Goal: Task Accomplishment & Management: Manage account settings

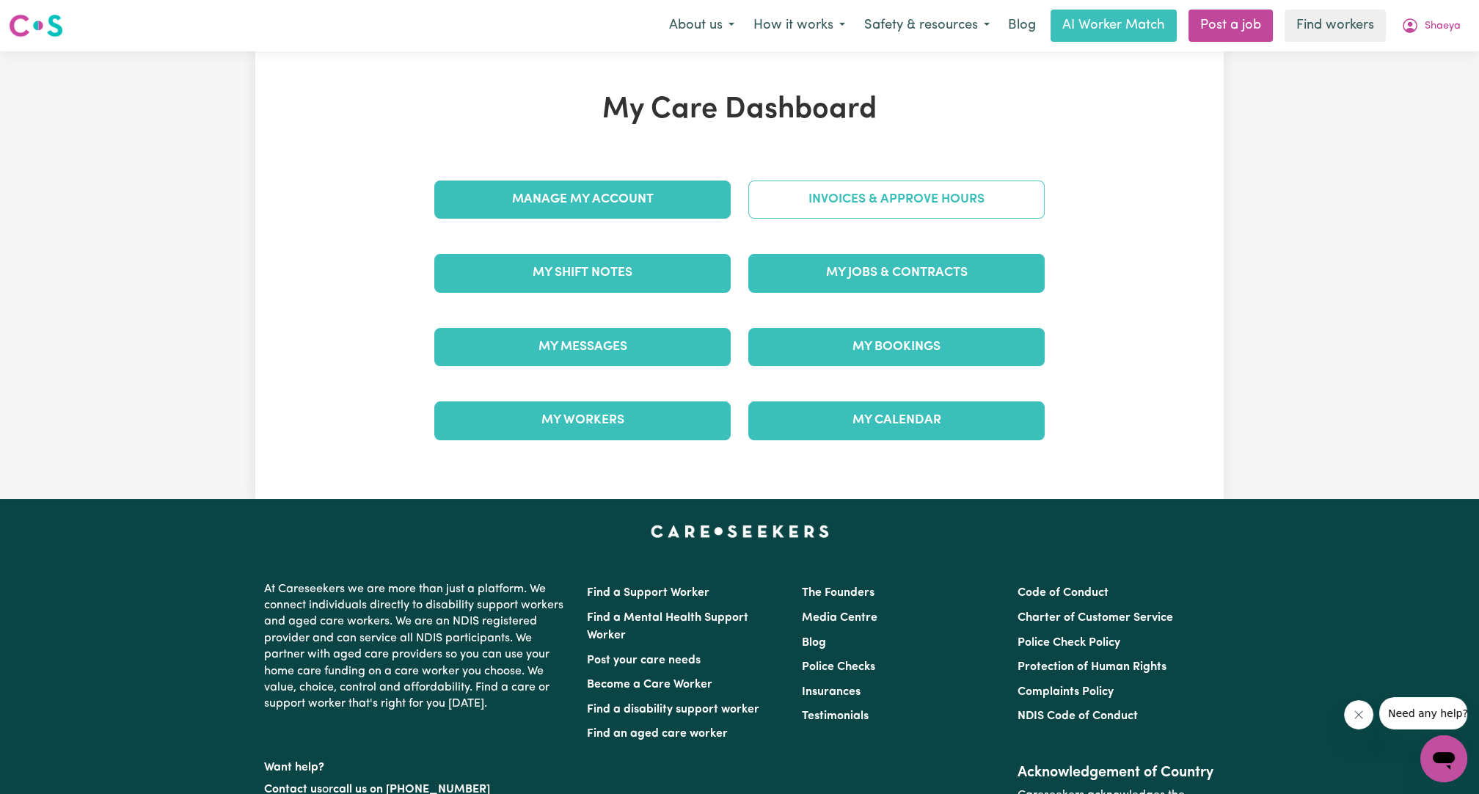
click at [871, 200] on link "Invoices & Approve Hours" at bounding box center [896, 199] width 296 height 38
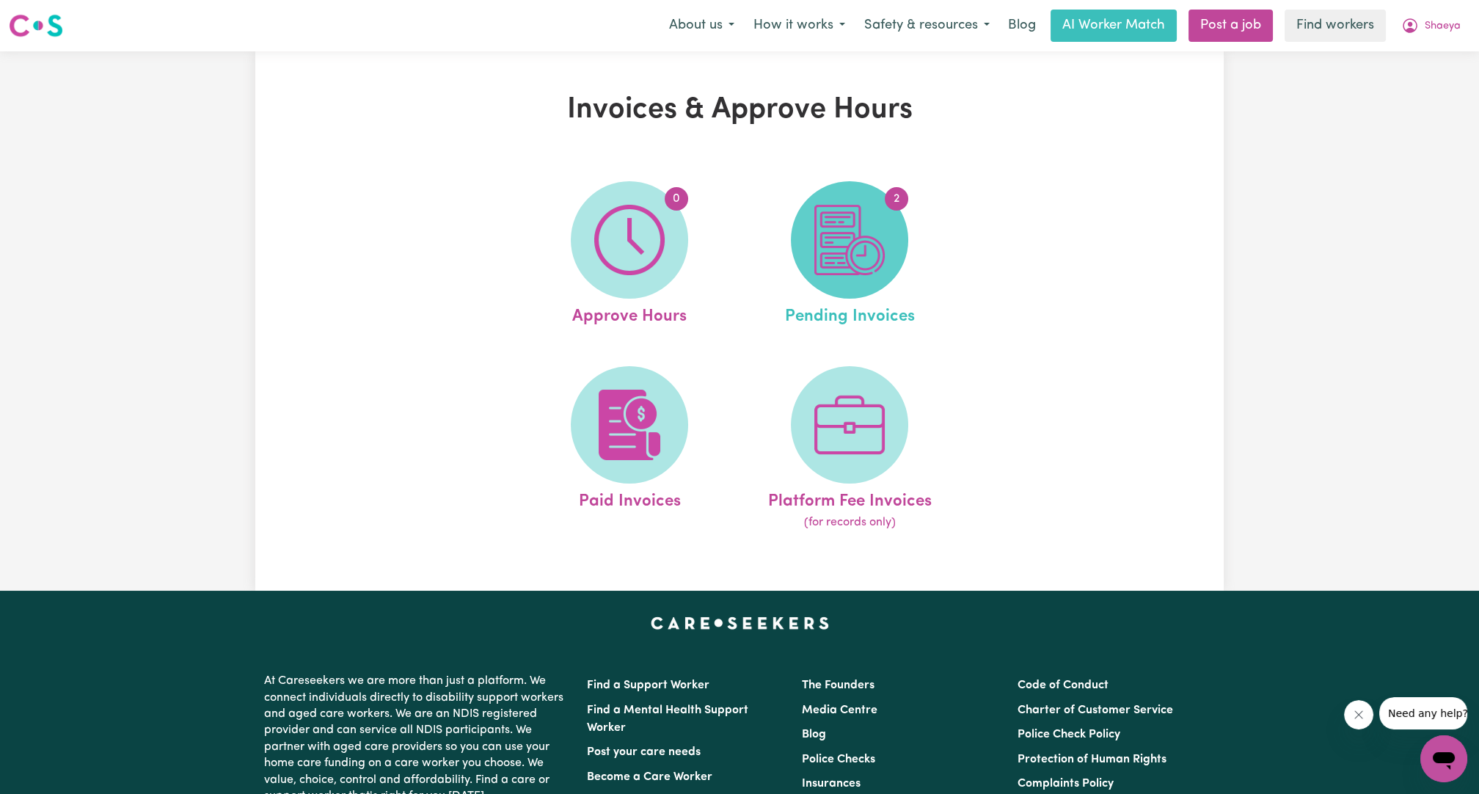
click at [824, 292] on span "2" at bounding box center [849, 239] width 117 height 117
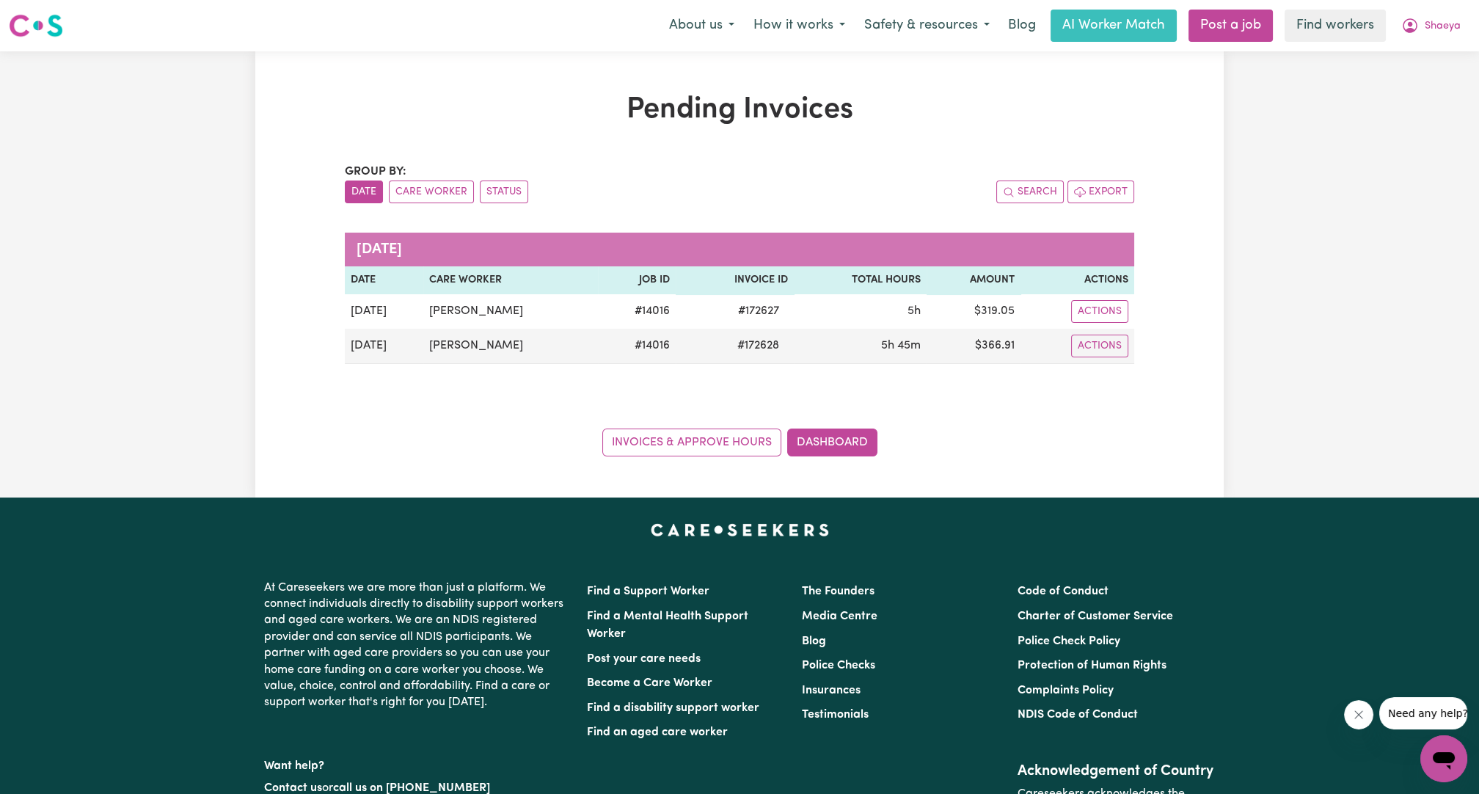
click at [1416, 45] on nav "Menu About us How it works Safety & resources Blog AI Worker Match Post a job F…" at bounding box center [739, 25] width 1479 height 51
click at [1422, 32] on button "Shaeya" at bounding box center [1430, 25] width 78 height 31
click at [1408, 53] on link "My Dashboard" at bounding box center [1411, 57] width 116 height 28
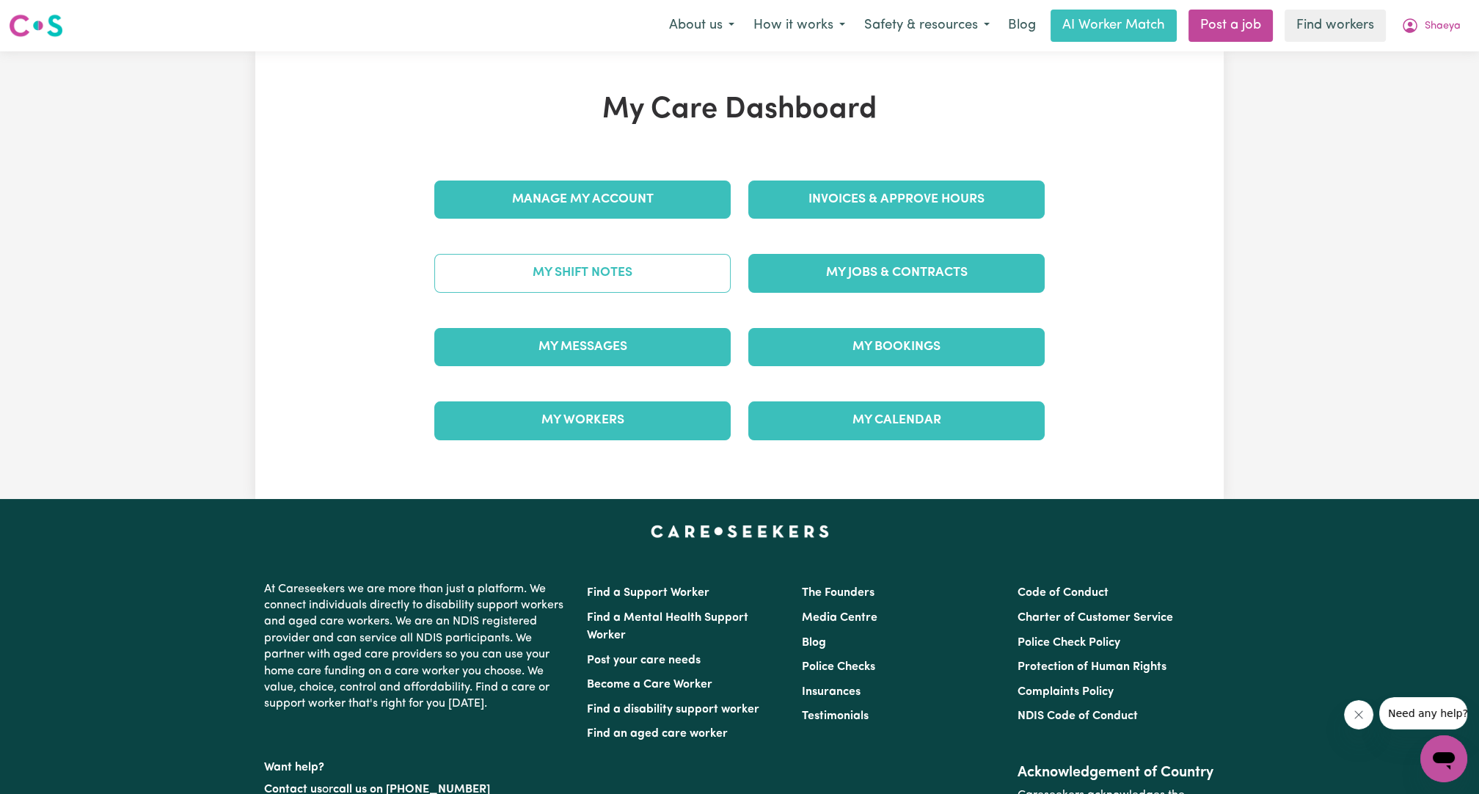
click at [620, 263] on link "My Shift Notes" at bounding box center [582, 273] width 296 height 38
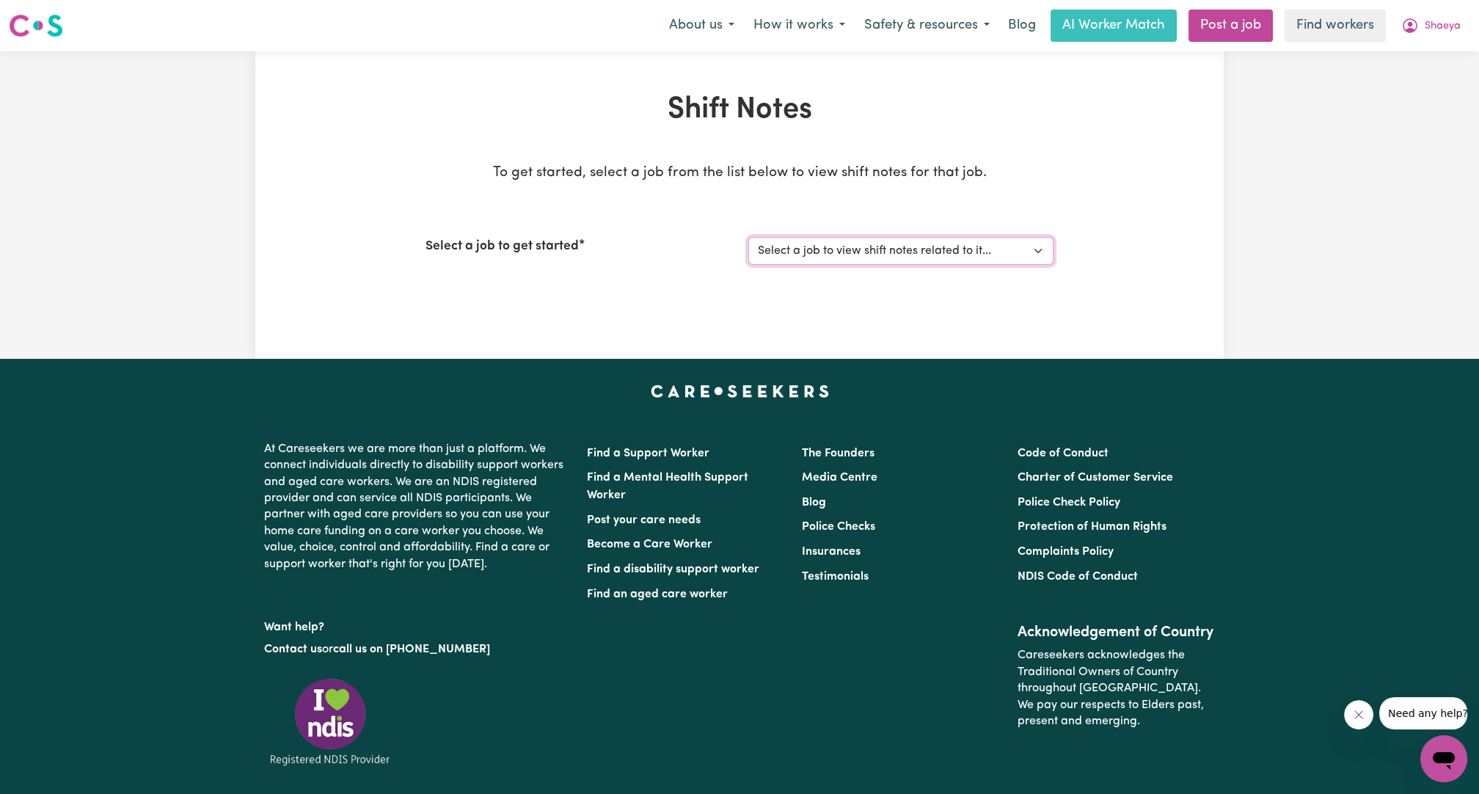
click at [804, 254] on select "Select a job to view shift notes related to it... Support workers needed in [GE…" at bounding box center [900, 251] width 305 height 28
click at [775, 307] on div "Shift Notes To get started, select a job from the list below to view shift note…" at bounding box center [739, 204] width 645 height 225
click at [824, 249] on select "Select a job to view shift notes related to it... Support workers needed in [GE…" at bounding box center [900, 251] width 305 height 28
select select "14016"
click at [748, 237] on select "Select a job to view shift notes related to it... Support workers needed in [GE…" at bounding box center [900, 251] width 305 height 28
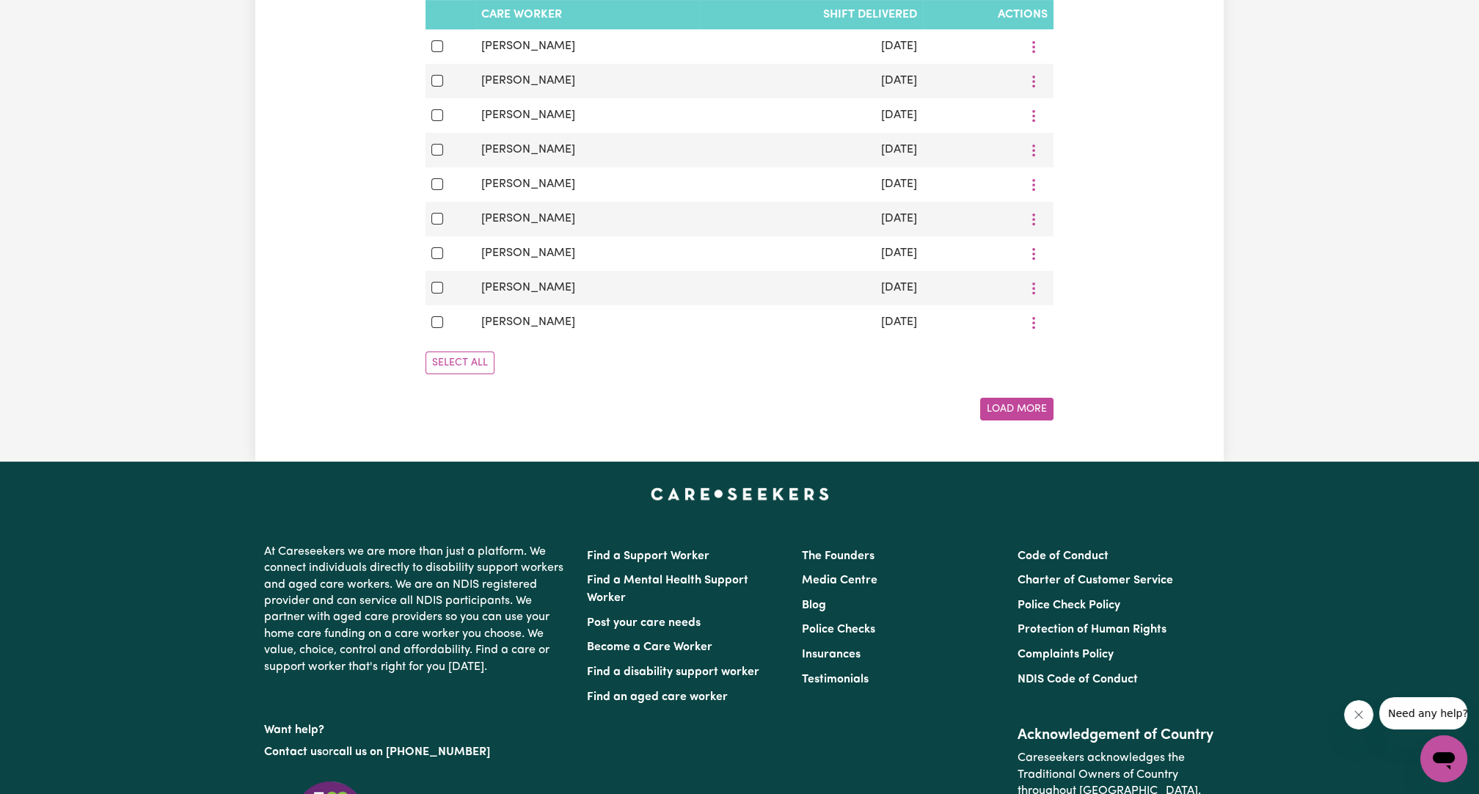
scroll to position [915, 0]
click at [1003, 418] on button "Load More" at bounding box center [1016, 409] width 73 height 23
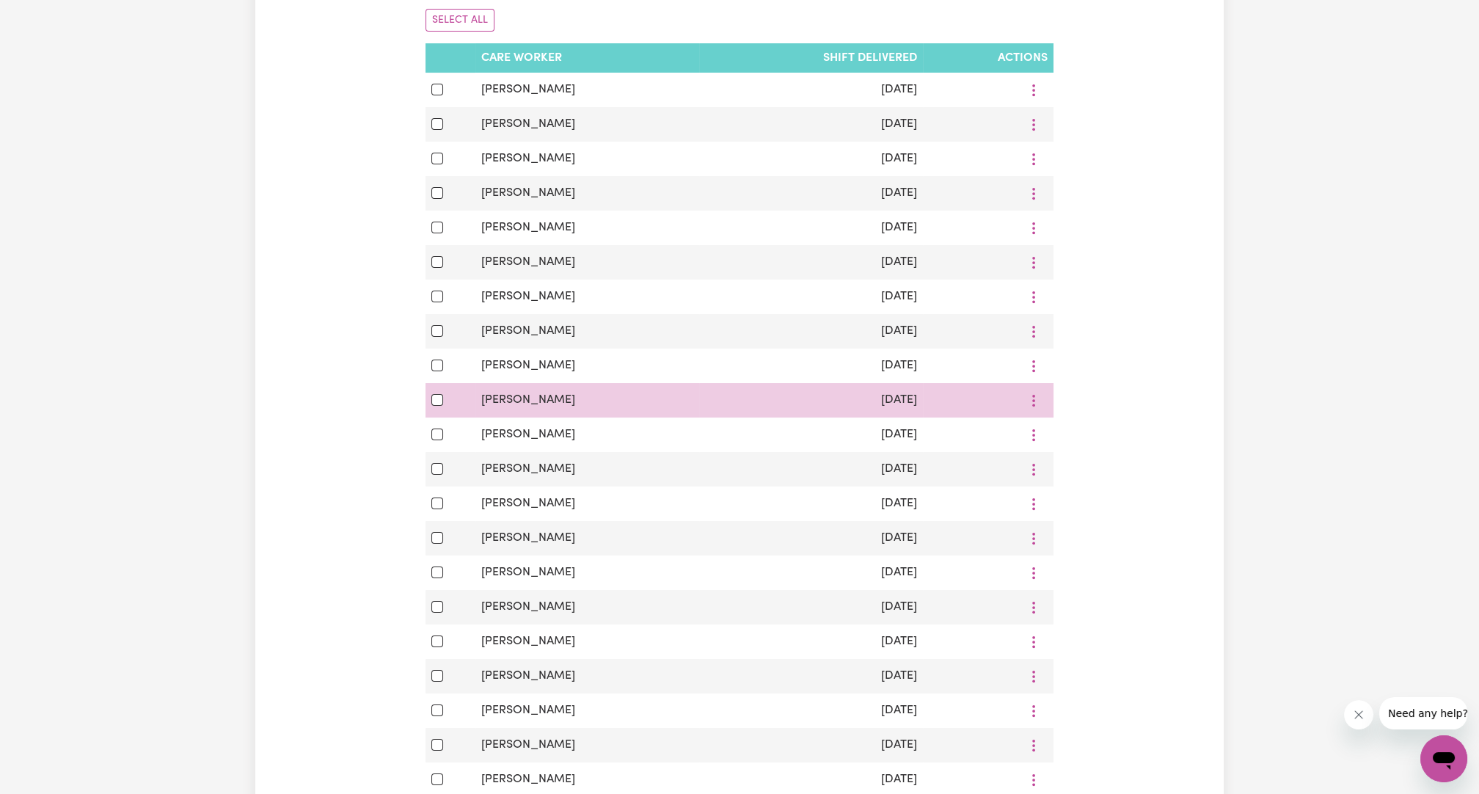
scroll to position [0, 0]
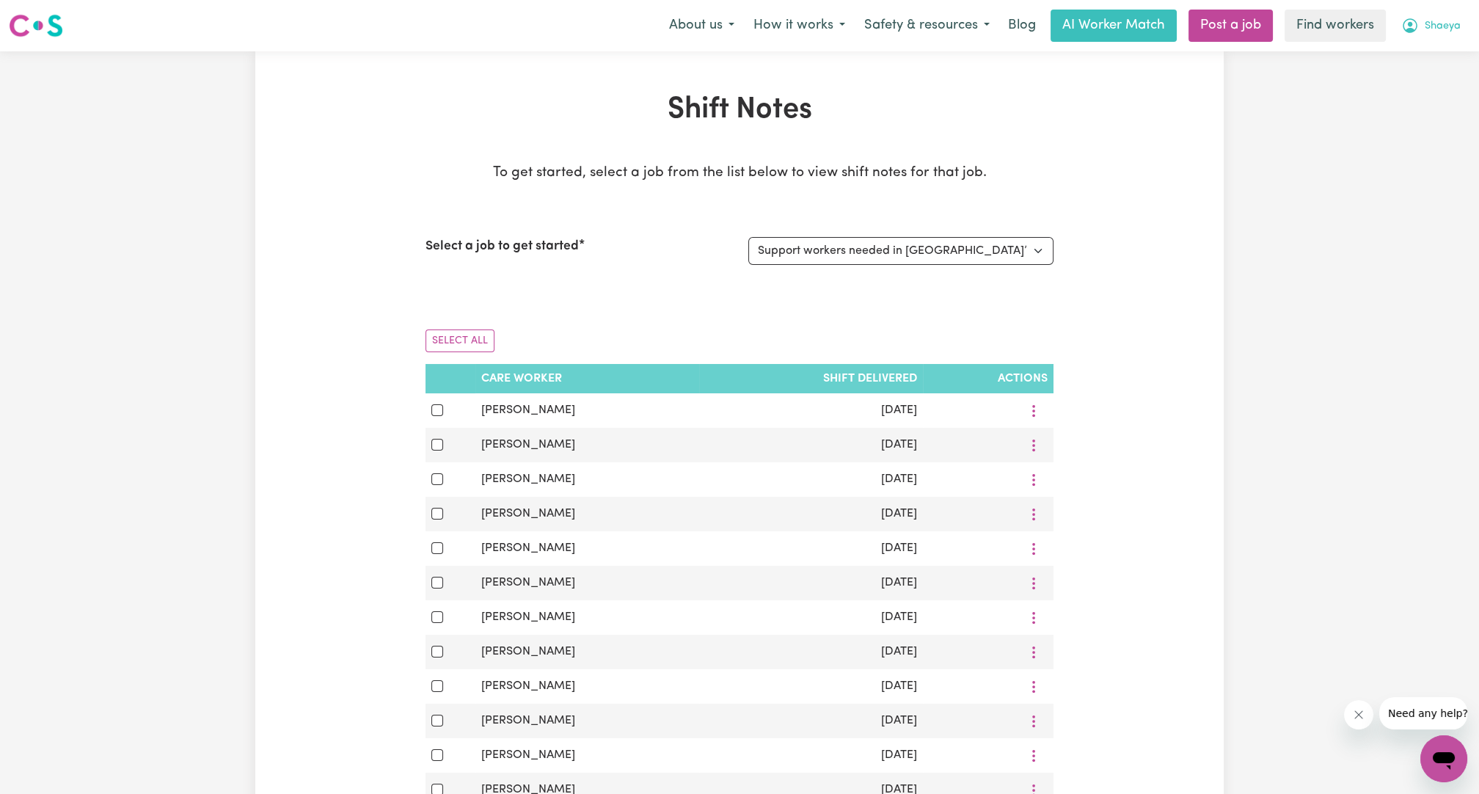
click at [1442, 23] on span "Shaeya" at bounding box center [1442, 26] width 36 height 16
click at [1422, 46] on link "My Dashboard" at bounding box center [1411, 57] width 116 height 28
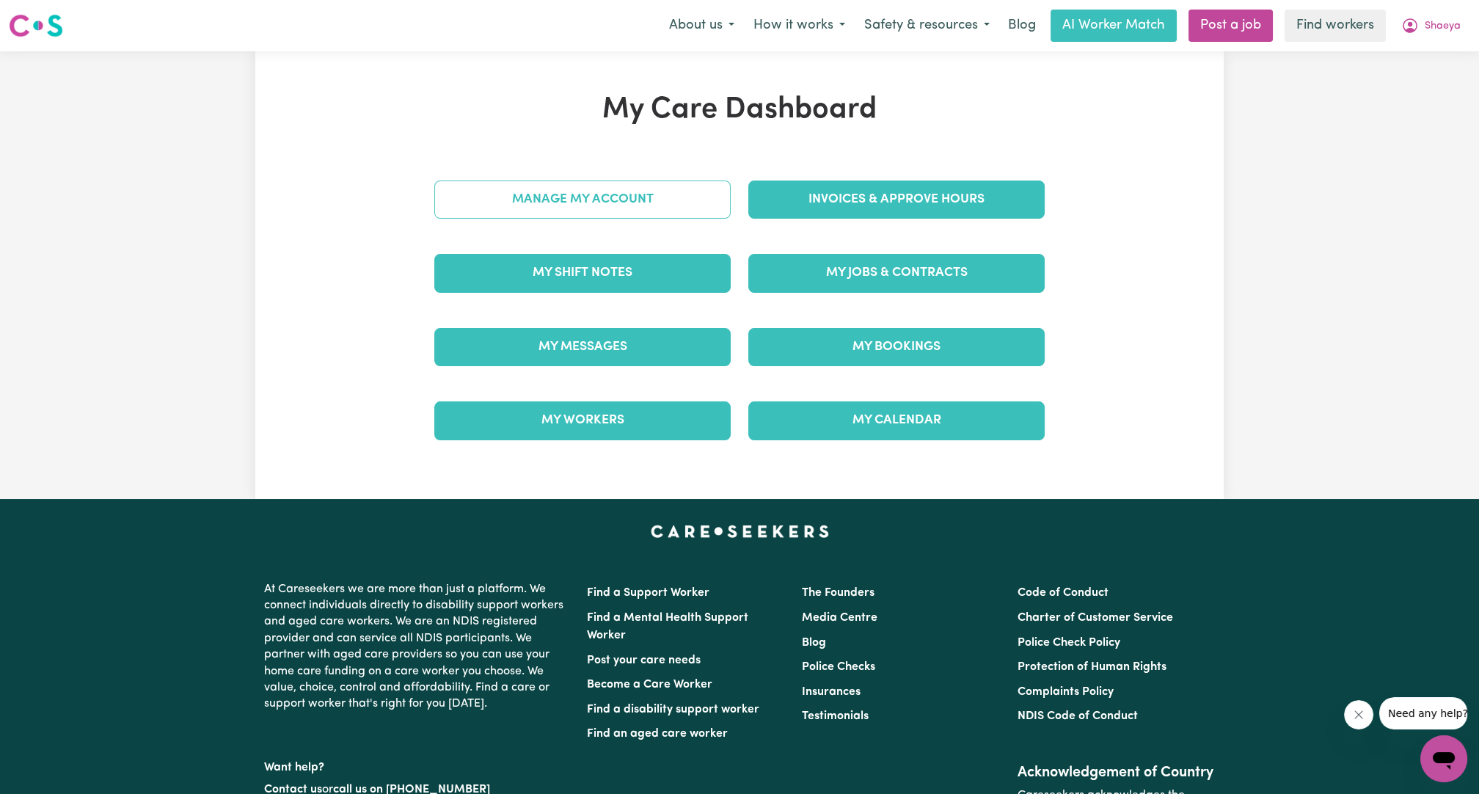
click at [709, 190] on link "Manage My Account" at bounding box center [582, 199] width 296 height 38
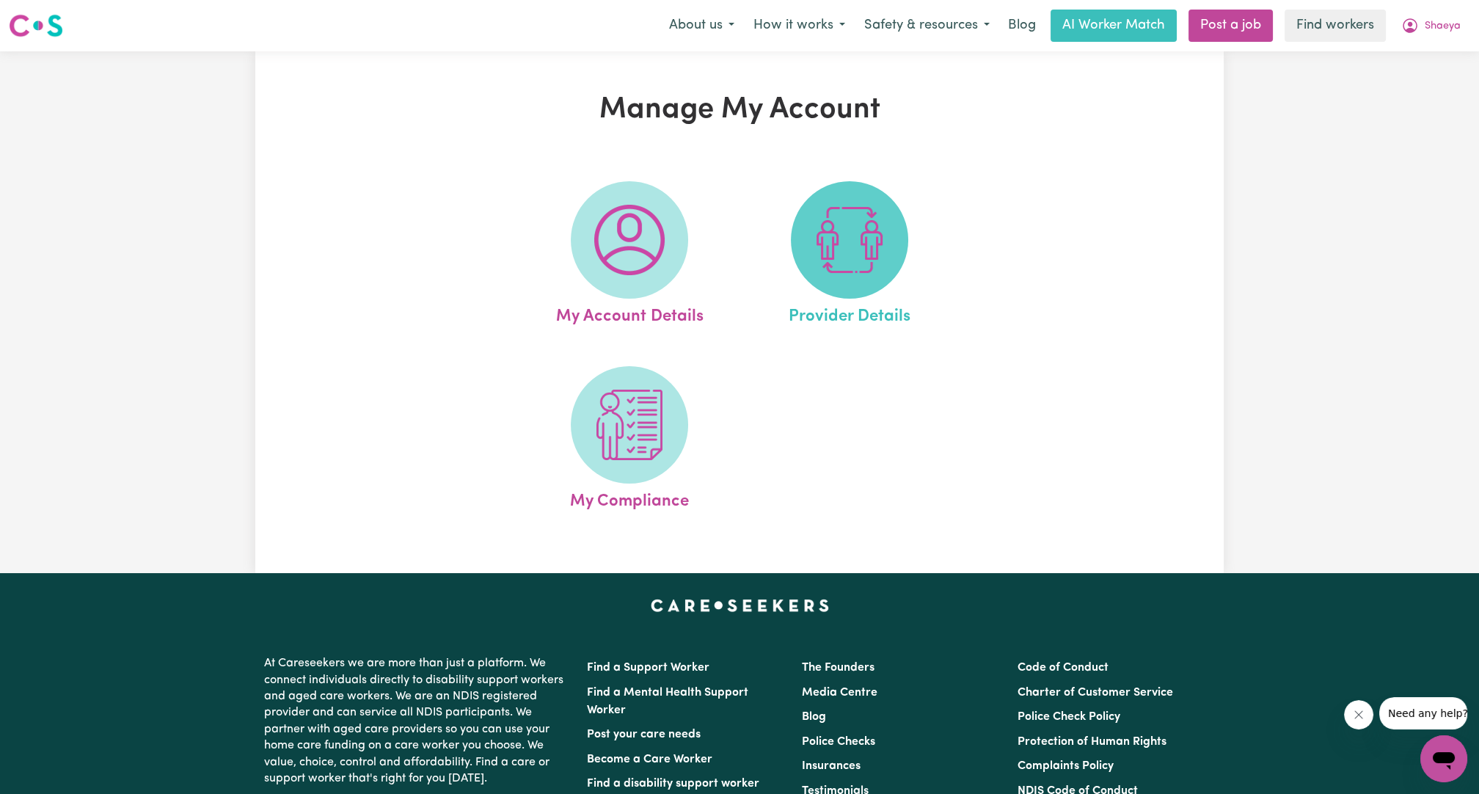
click at [835, 237] on img at bounding box center [849, 240] width 70 height 70
select select "NDIS_FUNDING_PLAN_MANAGED"
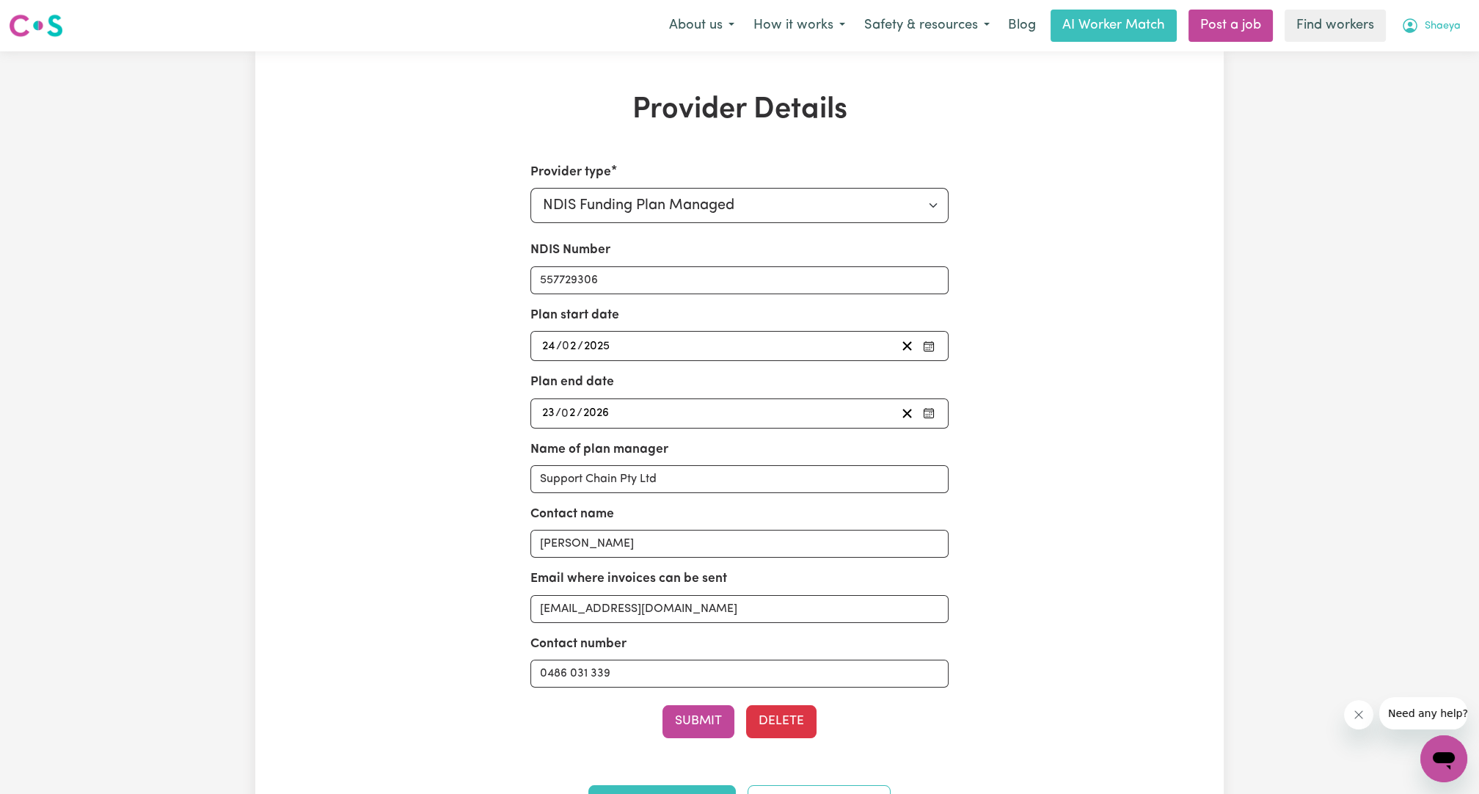
click at [1432, 39] on button "Shaeya" at bounding box center [1430, 25] width 78 height 31
click at [1397, 81] on link "Logout" at bounding box center [1411, 84] width 116 height 28
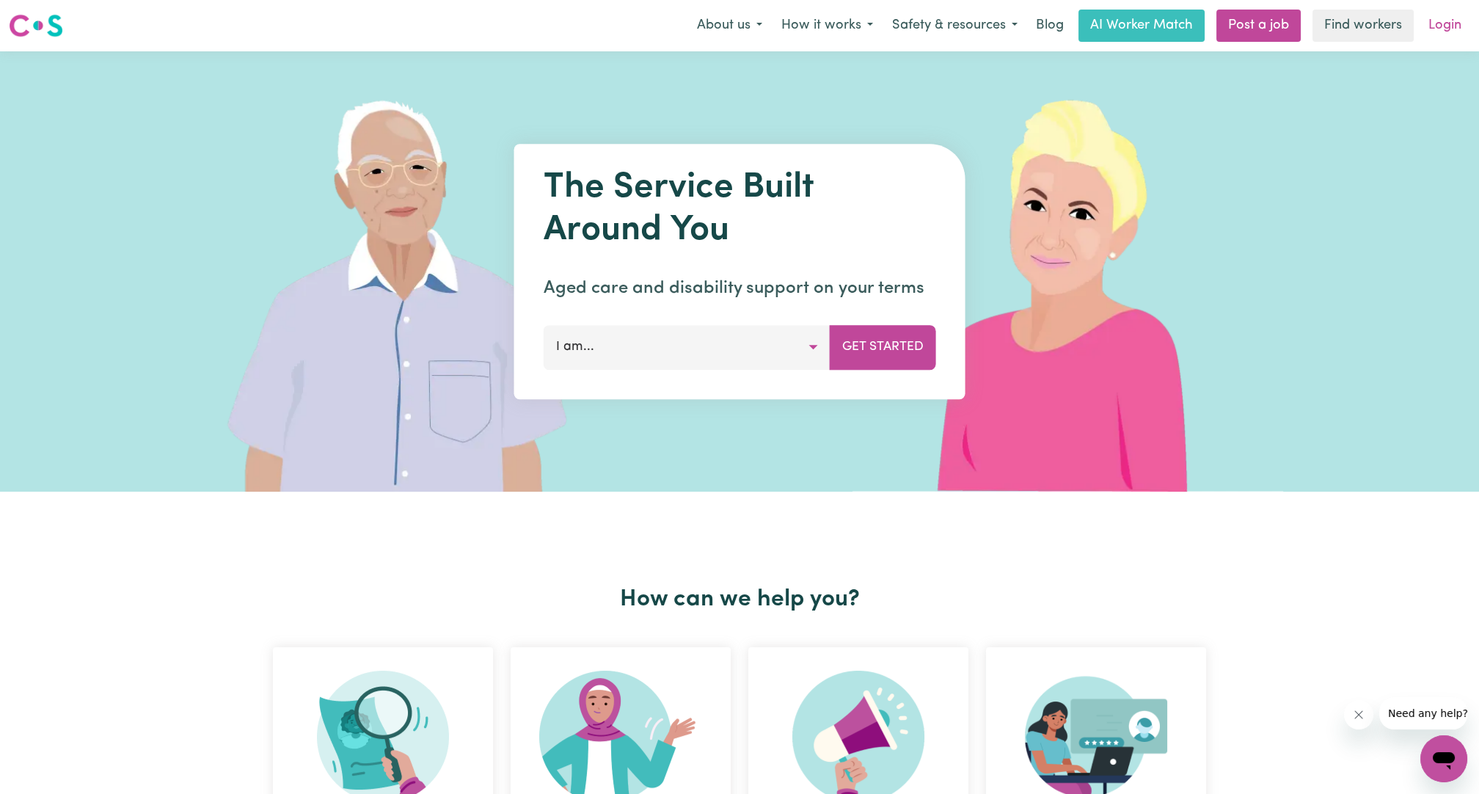
click at [1440, 27] on link "Login" at bounding box center [1444, 26] width 51 height 32
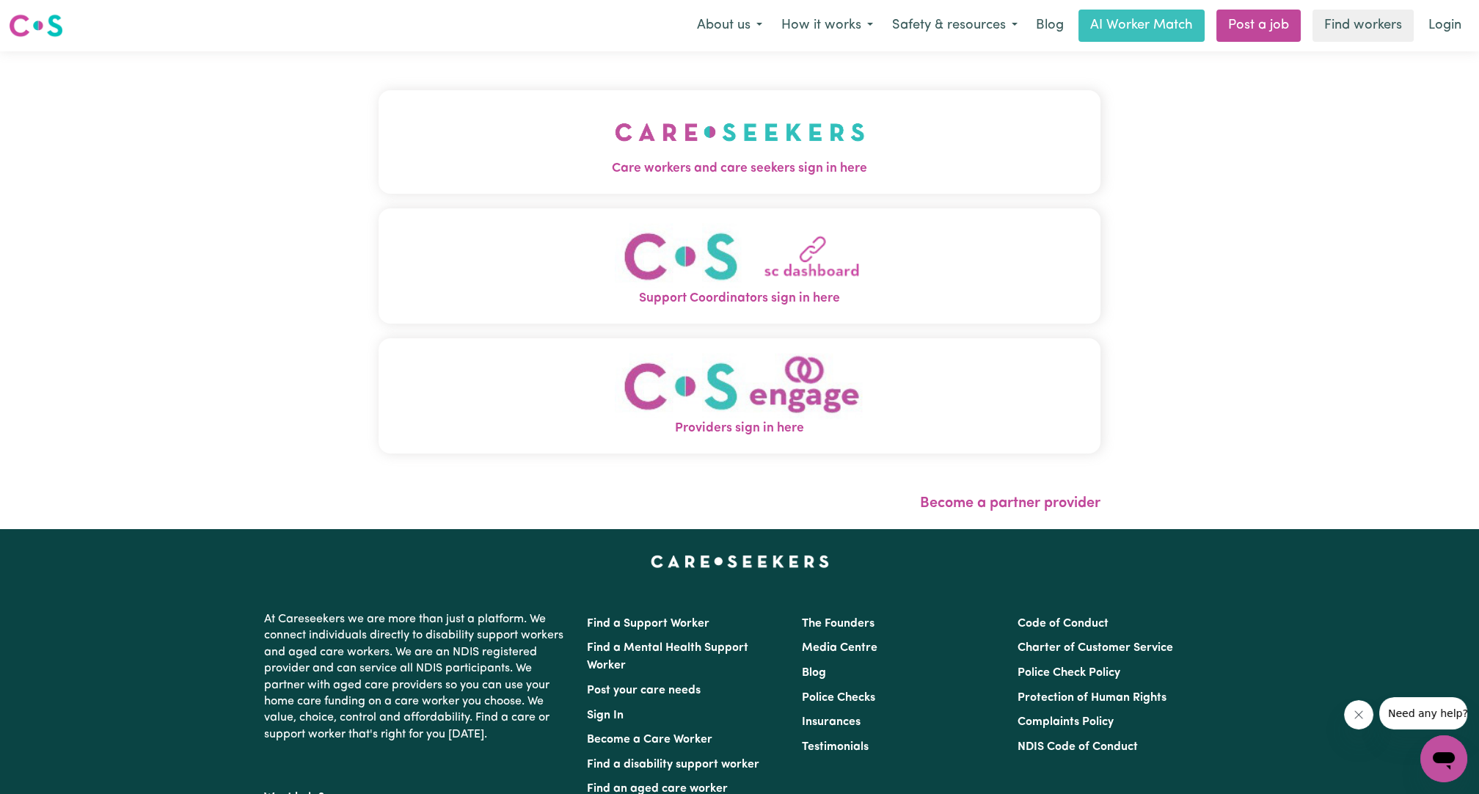
click at [681, 109] on img "Care workers and care seekers sign in here" at bounding box center [740, 132] width 250 height 54
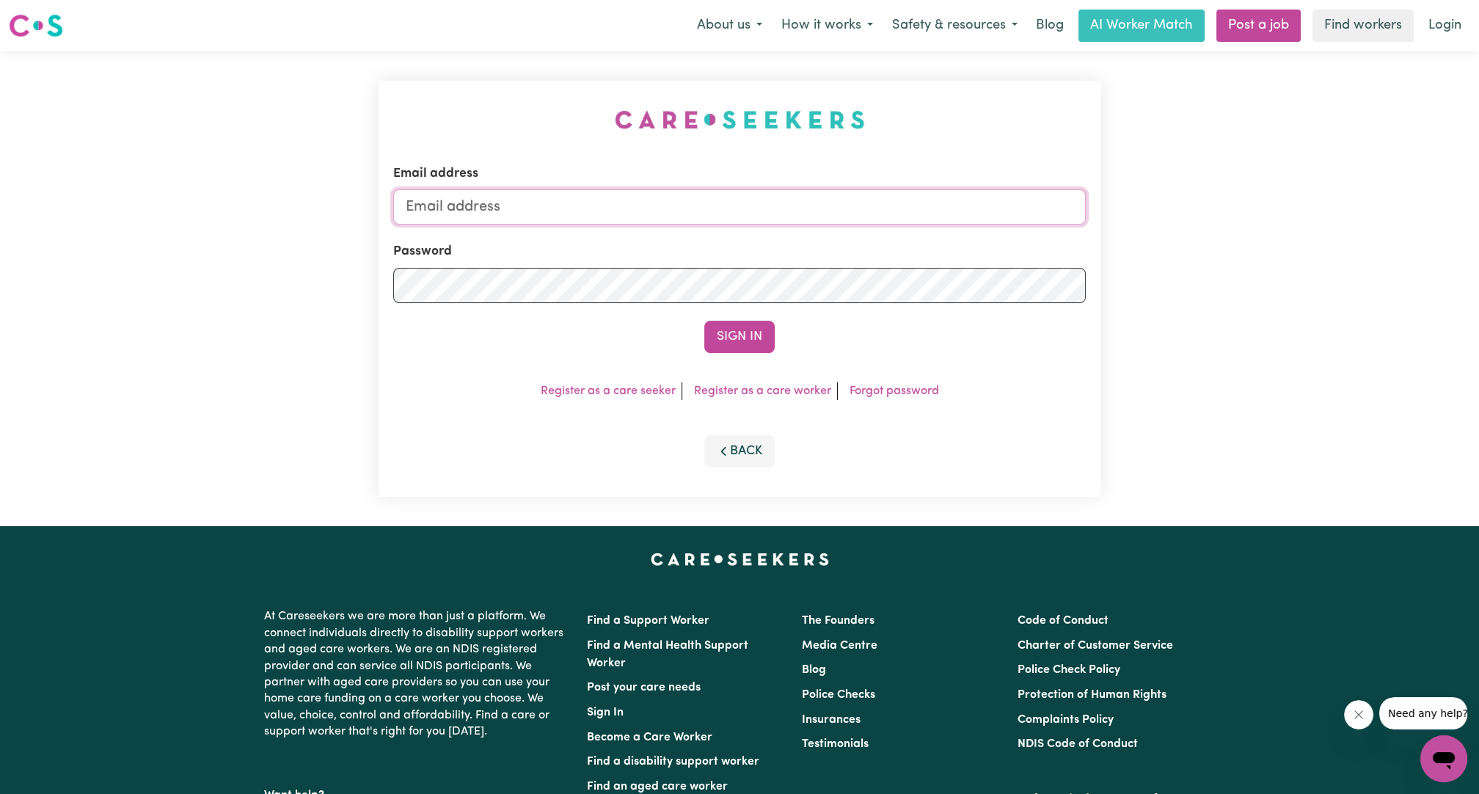
click at [714, 212] on input "Email address" at bounding box center [739, 206] width 692 height 35
drag, startPoint x: 483, startPoint y: 211, endPoint x: 874, endPoint y: 260, distance: 393.4
click at [874, 260] on form "Email address [EMAIL_ADDRESS][PERSON_NAME][DOMAIN_NAME] Password Sign In" at bounding box center [739, 258] width 692 height 189
type input "[EMAIL_ADDRESS][DOMAIN_NAME]"
click at [729, 332] on button "Sign In" at bounding box center [739, 337] width 70 height 32
